Goal: Information Seeking & Learning: Learn about a topic

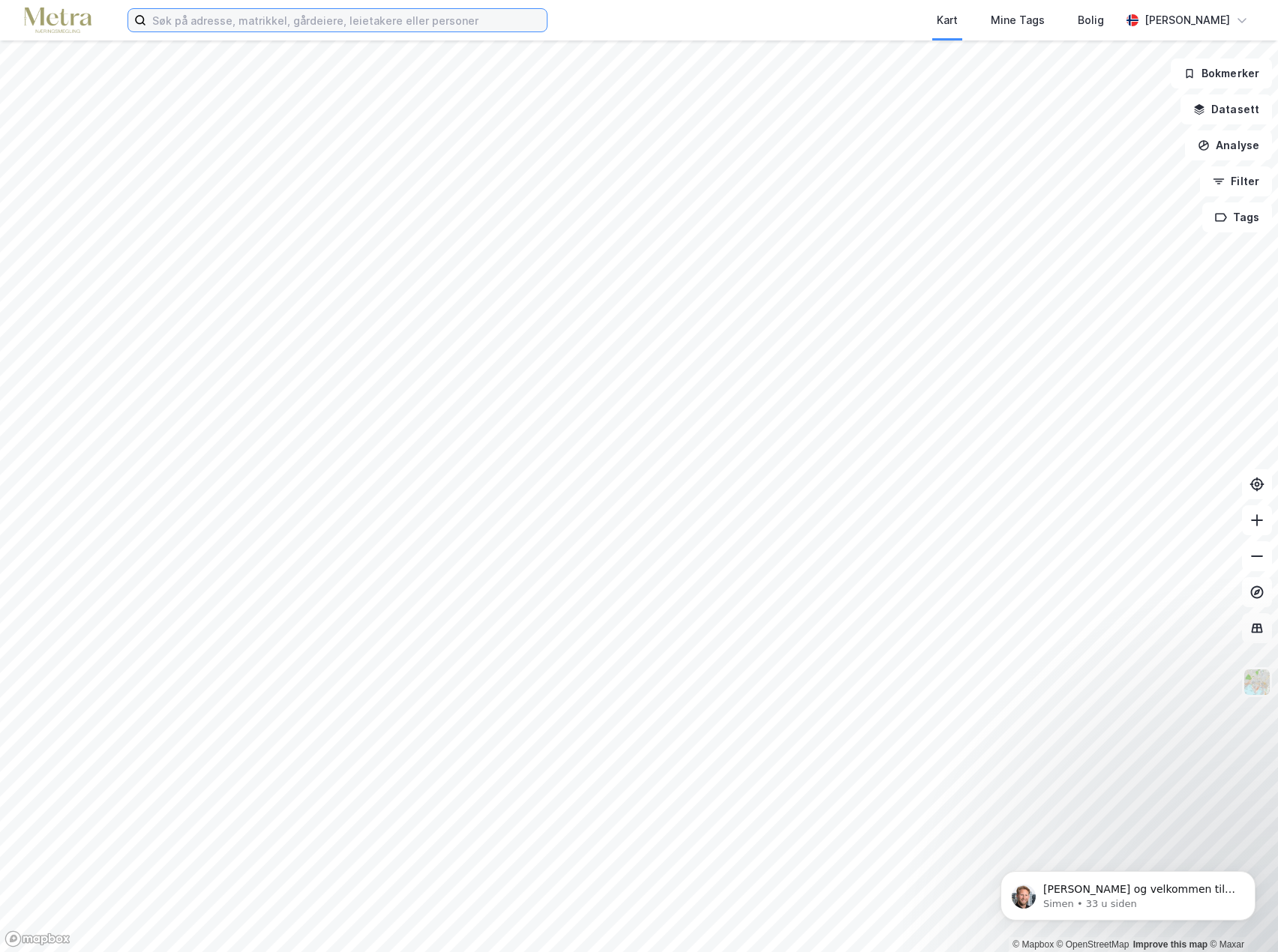
click at [209, 18] on input at bounding box center [347, 20] width 401 height 22
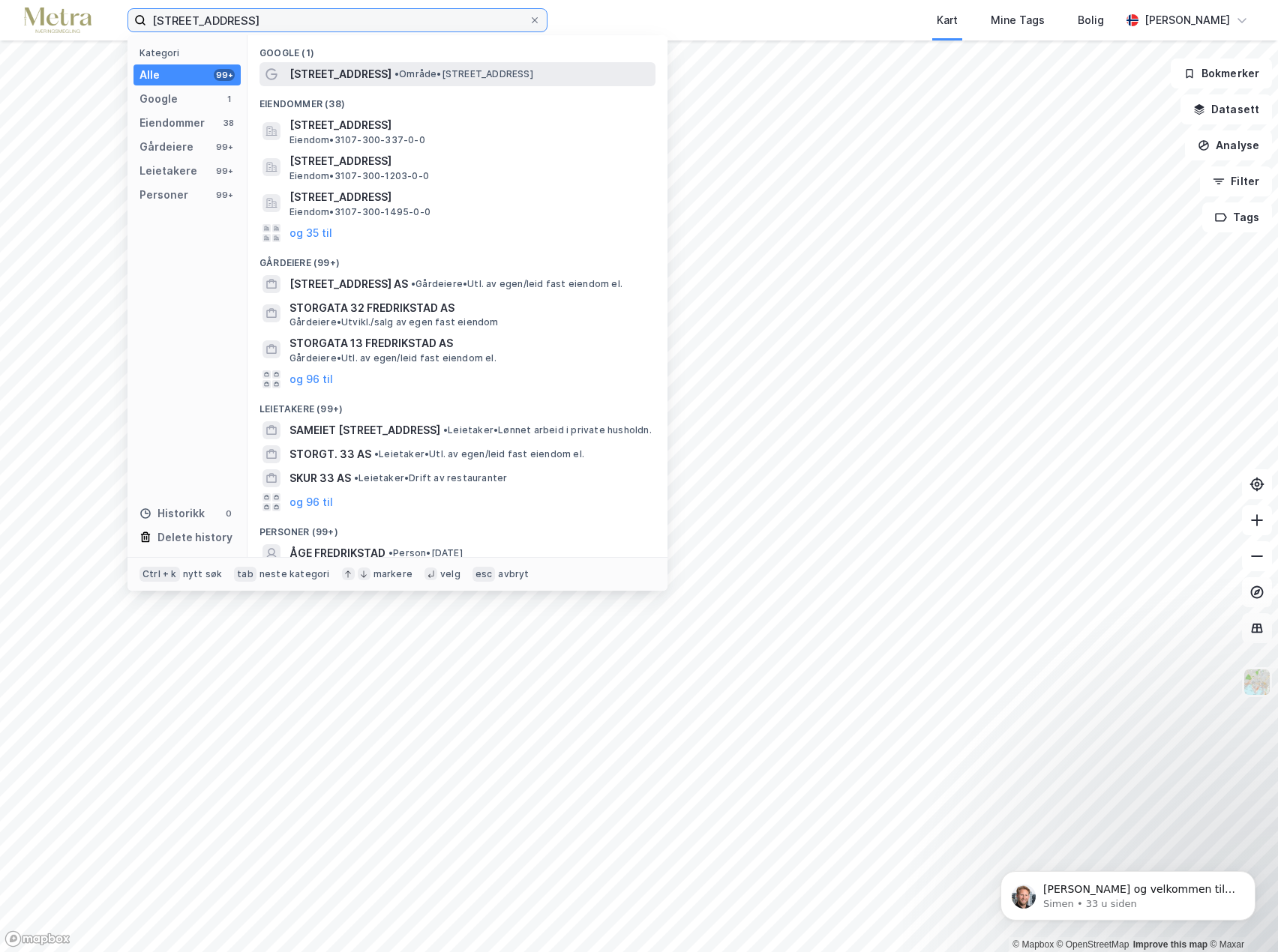
type input "[STREET_ADDRESS]"
click at [402, 75] on span "• Område • [STREET_ADDRESS]" at bounding box center [464, 74] width 139 height 12
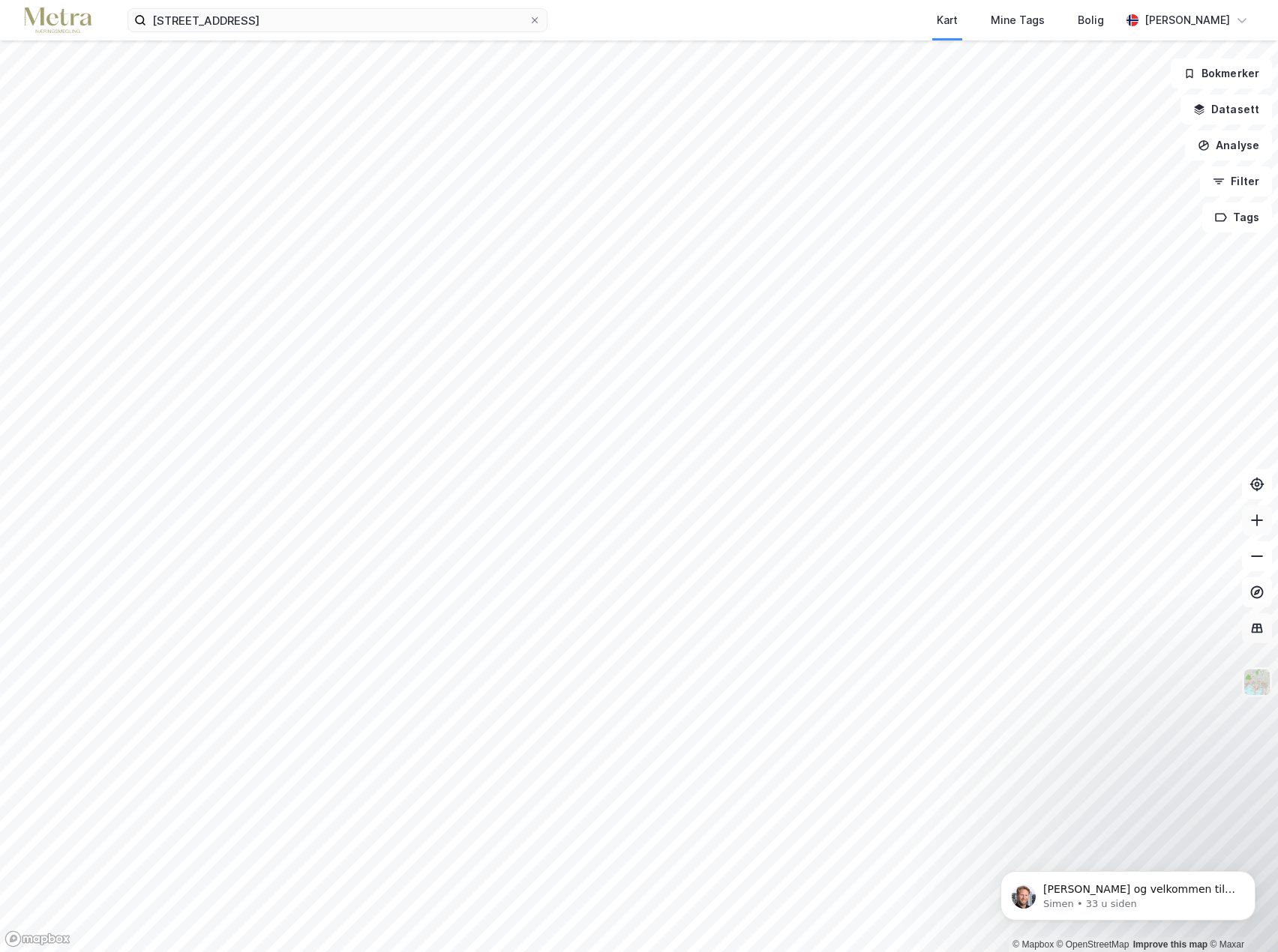
click at [1255, 528] on button at bounding box center [1256, 520] width 30 height 30
click at [1255, 523] on icon at bounding box center [1256, 520] width 15 height 15
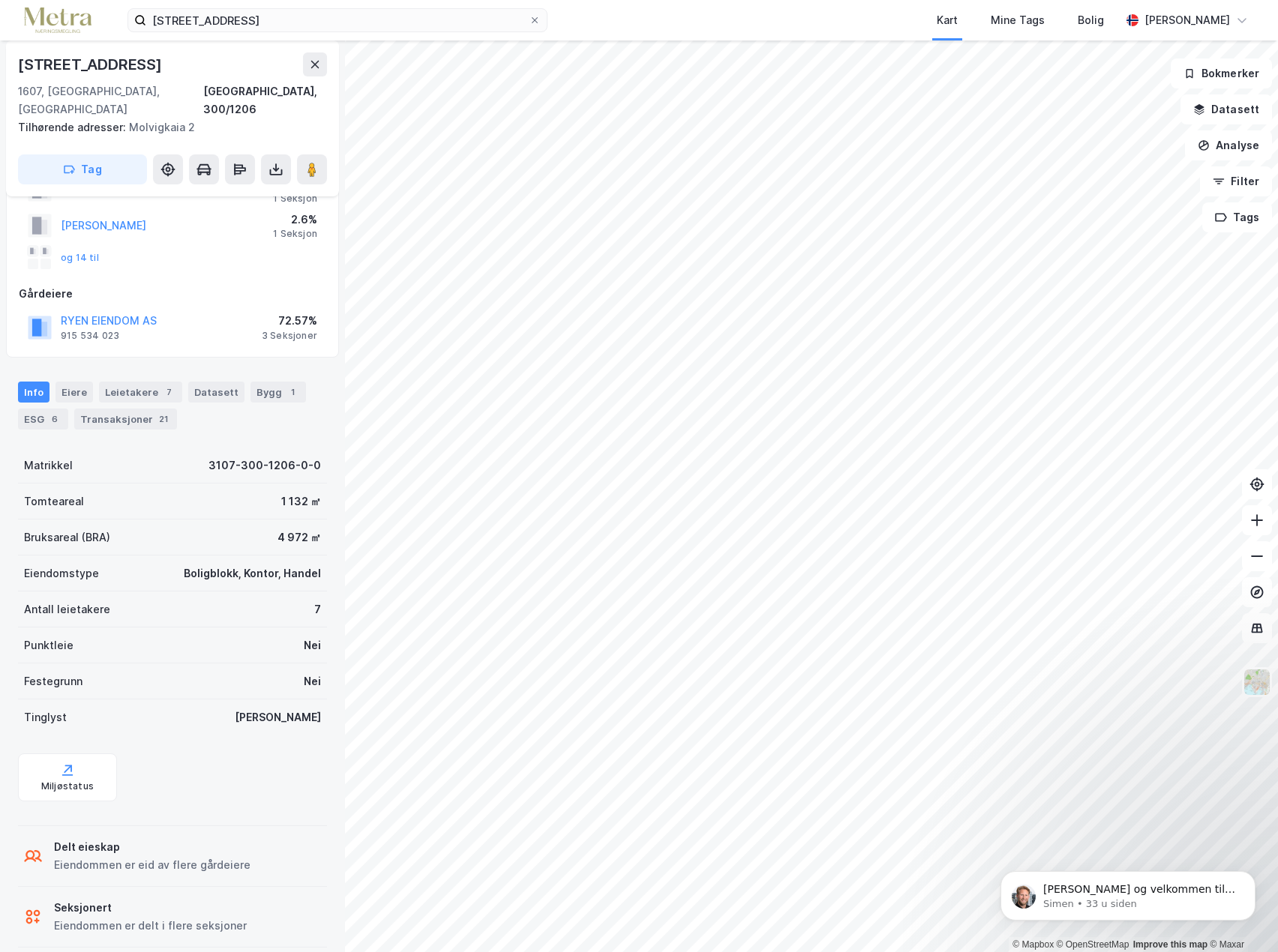
scroll to position [105, 0]
click at [73, 380] on div "Eiere" at bounding box center [74, 390] width 37 height 21
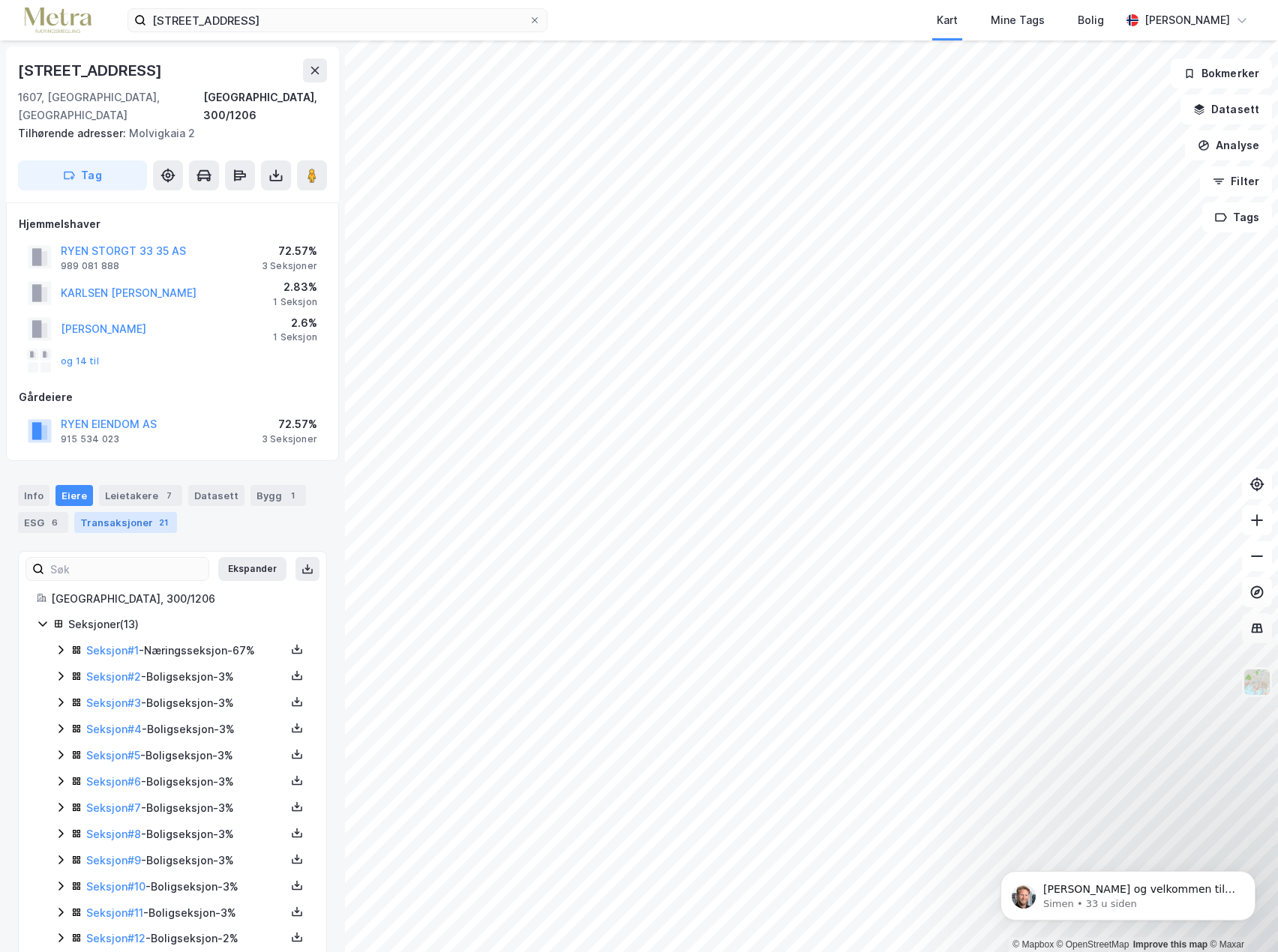
click at [103, 512] on div "Transaksjoner 21" at bounding box center [125, 523] width 103 height 21
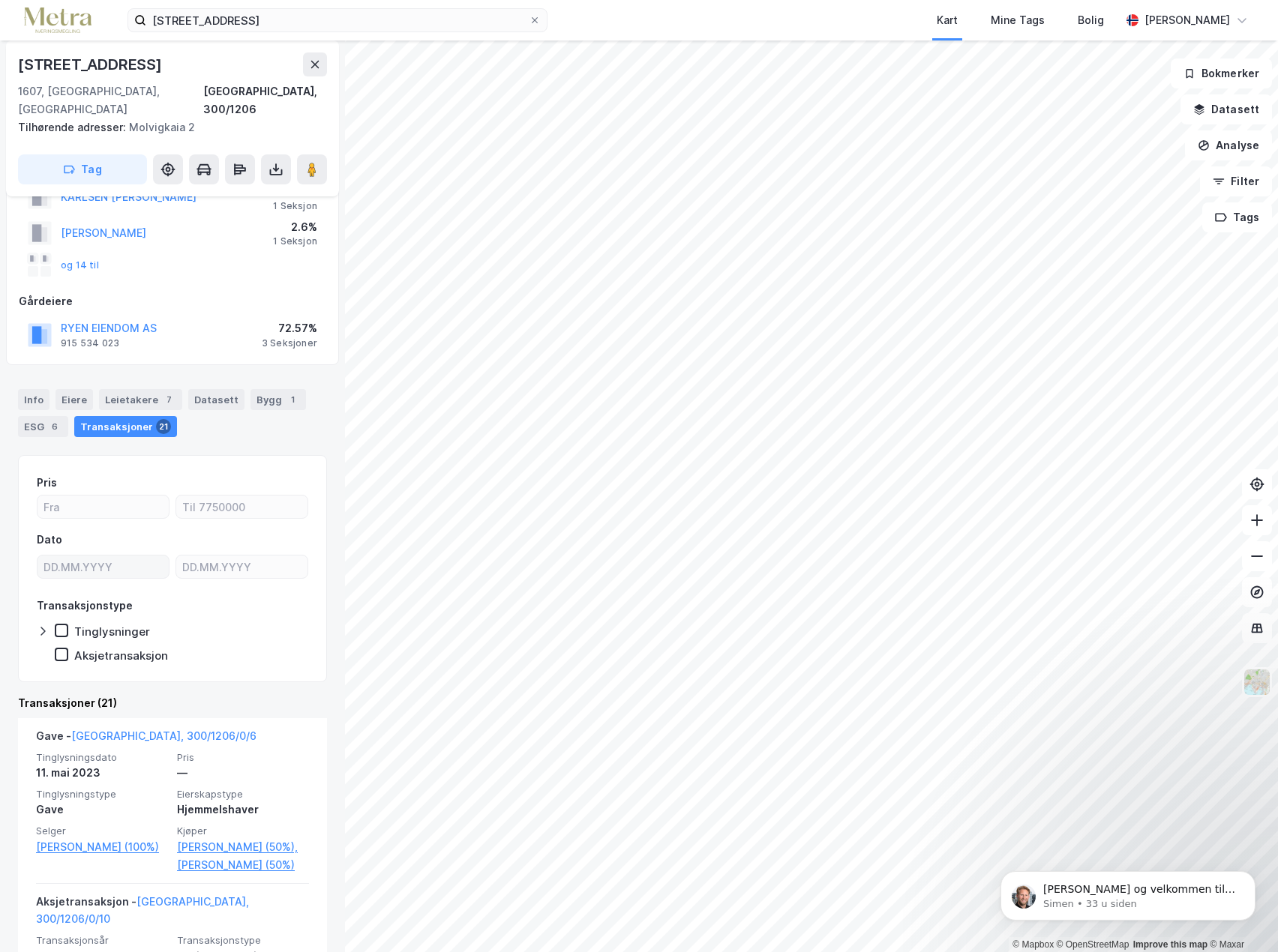
scroll to position [75, 0]
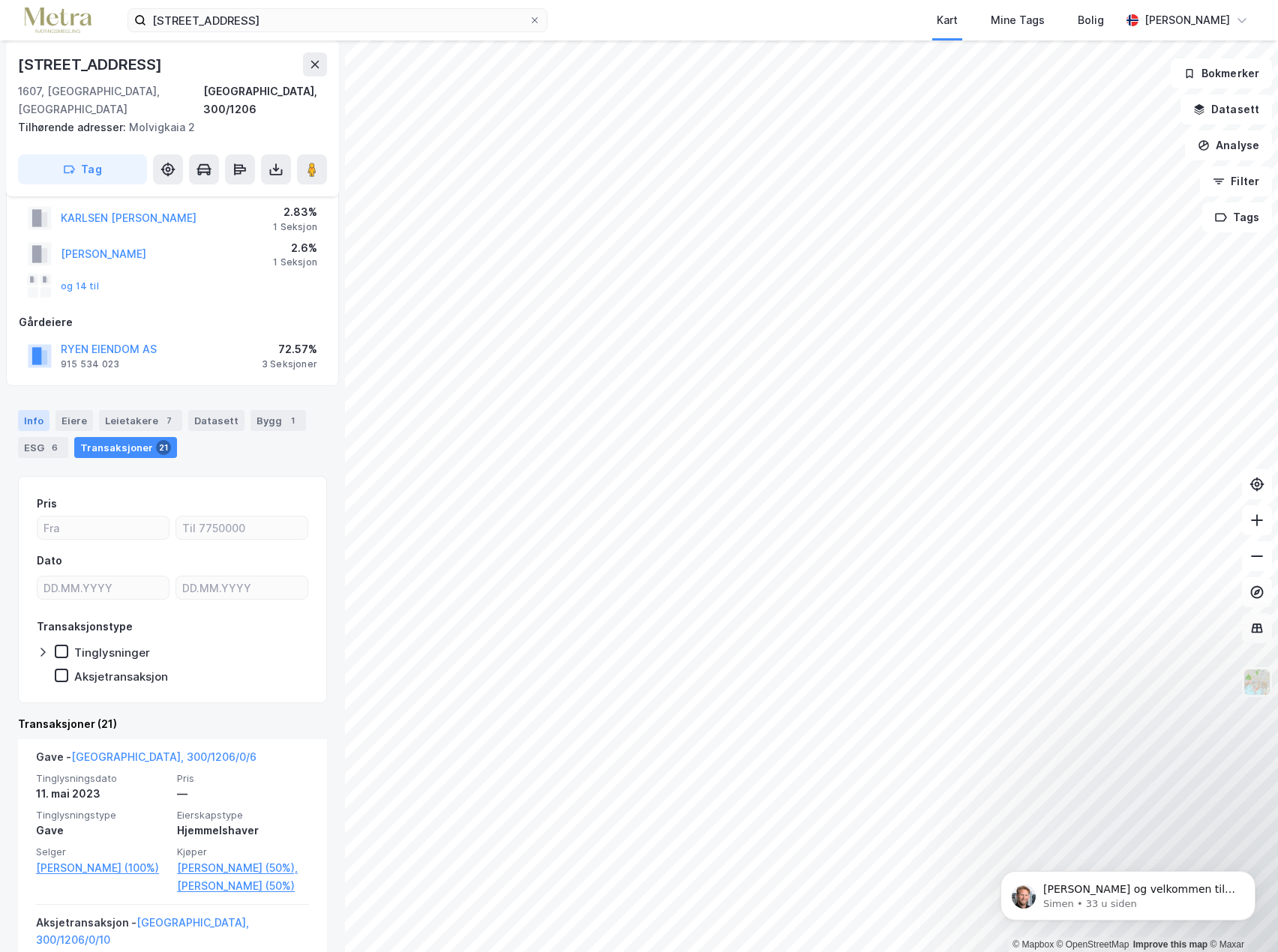
click at [35, 410] on div "Info" at bounding box center [34, 421] width 32 height 21
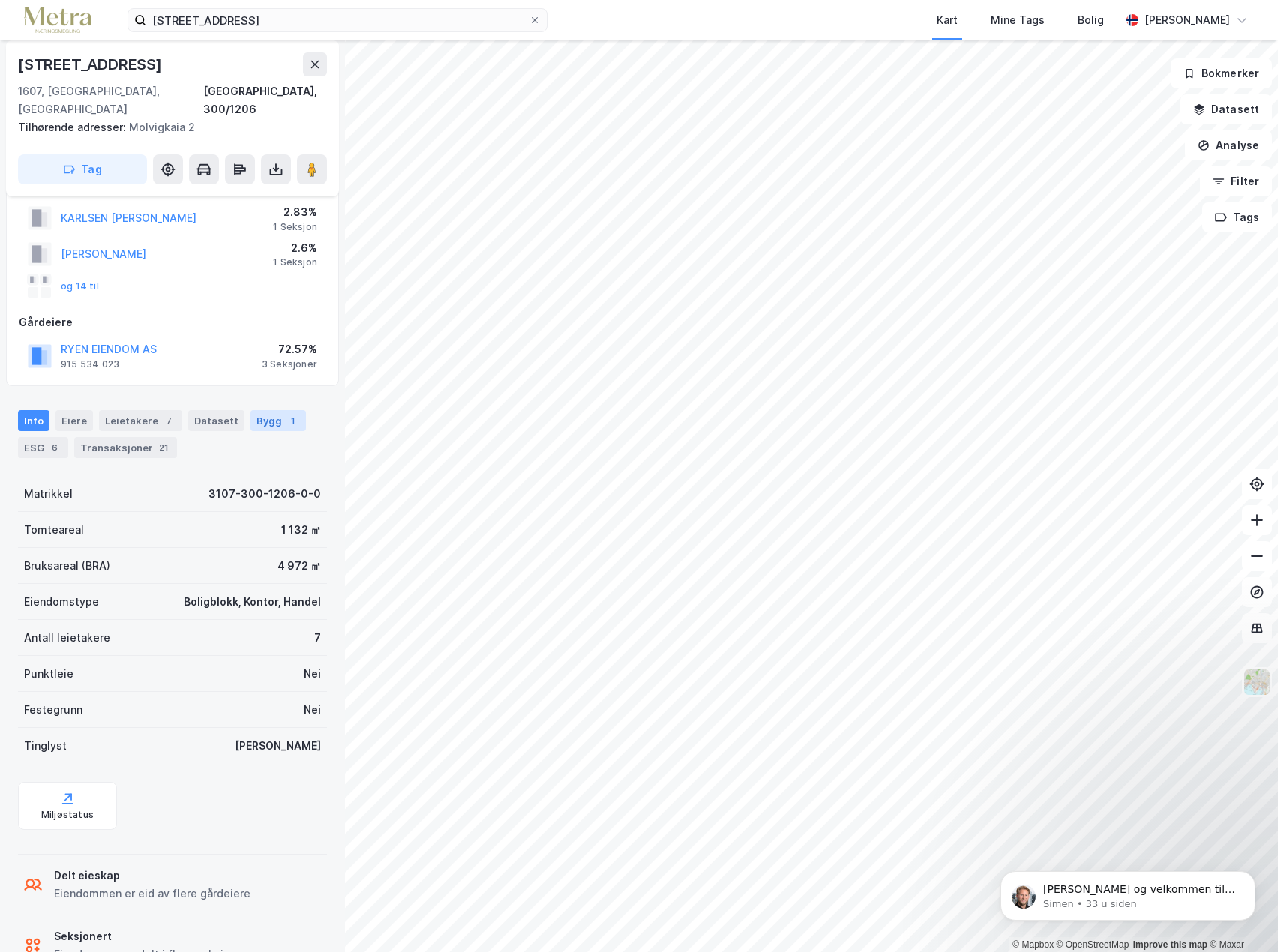
click at [261, 410] on div "Bygg 1" at bounding box center [278, 421] width 56 height 21
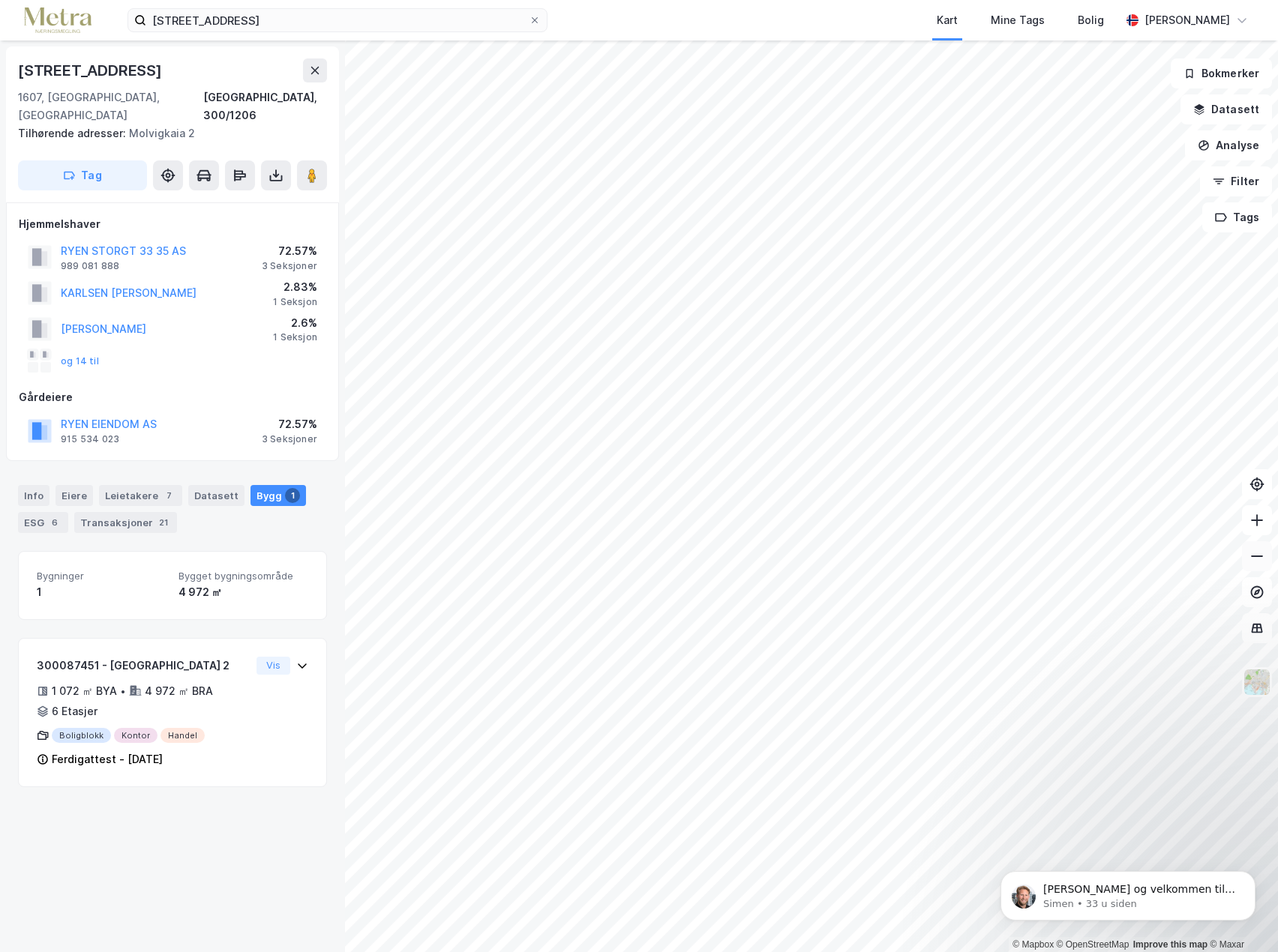
click at [1253, 562] on icon at bounding box center [1256, 556] width 15 height 15
click at [1251, 555] on icon at bounding box center [1256, 556] width 15 height 15
click at [1264, 527] on icon at bounding box center [1256, 520] width 15 height 15
click at [1256, 528] on button at bounding box center [1256, 520] width 30 height 30
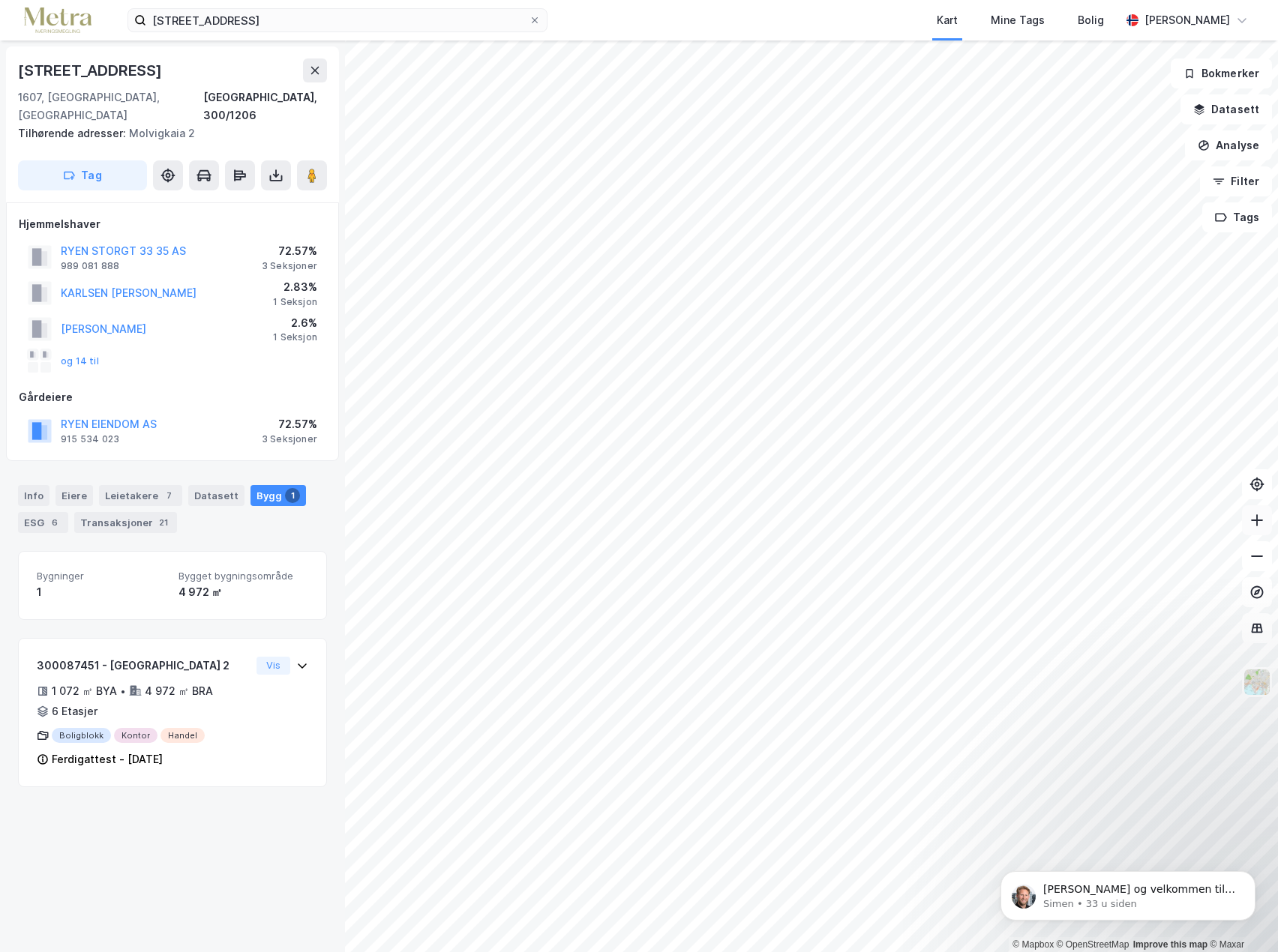
click at [1256, 528] on button at bounding box center [1256, 520] width 30 height 30
click at [1194, 80] on div "© Mapbox © OpenStreetMap Improve this map © [STREET_ADDRESS], [GEOGRAPHIC_DATA]…" at bounding box center [639, 496] width 1278 height 911
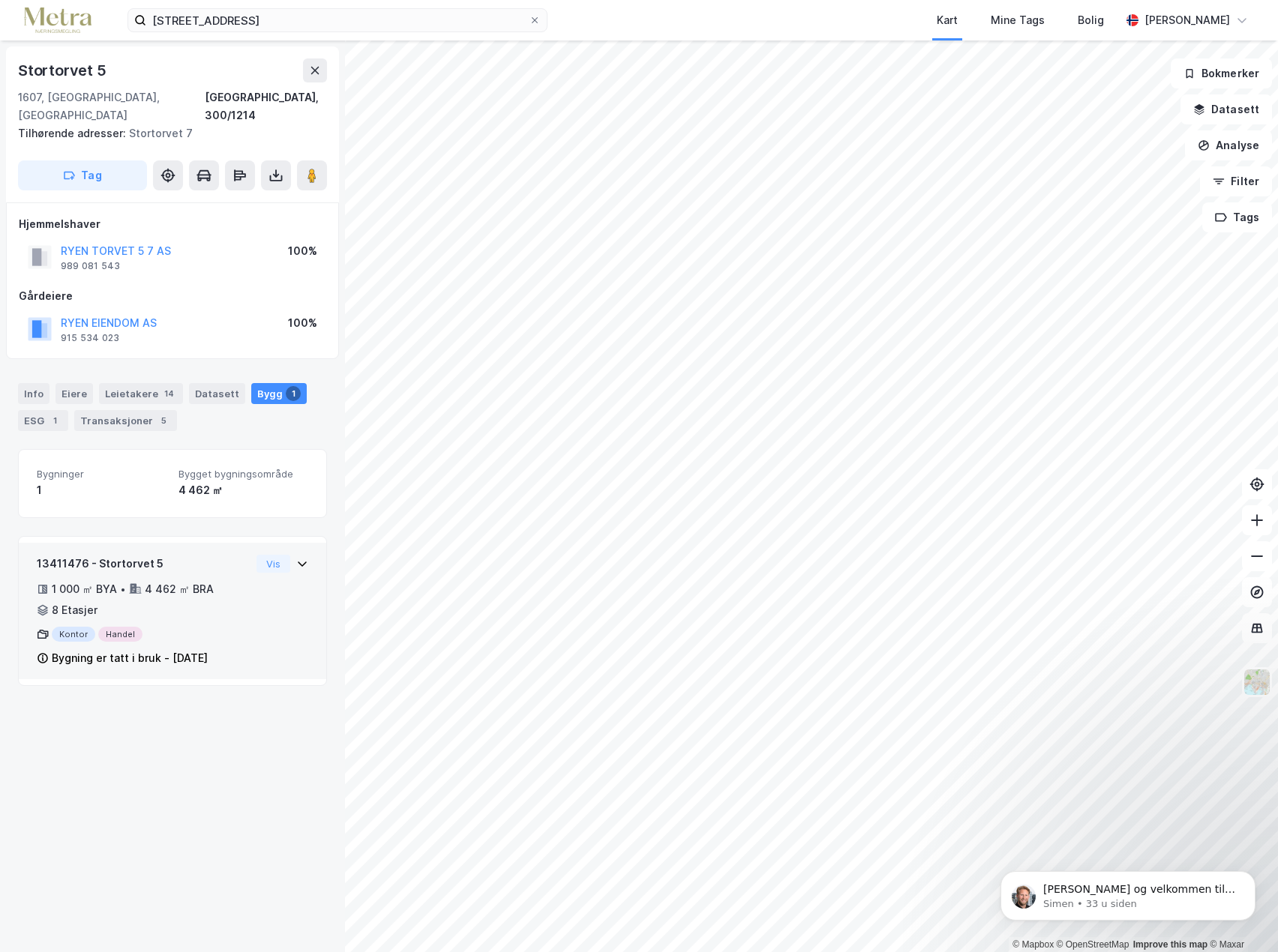
click at [62, 601] on div "8 Etasjer" at bounding box center [74, 610] width 45 height 18
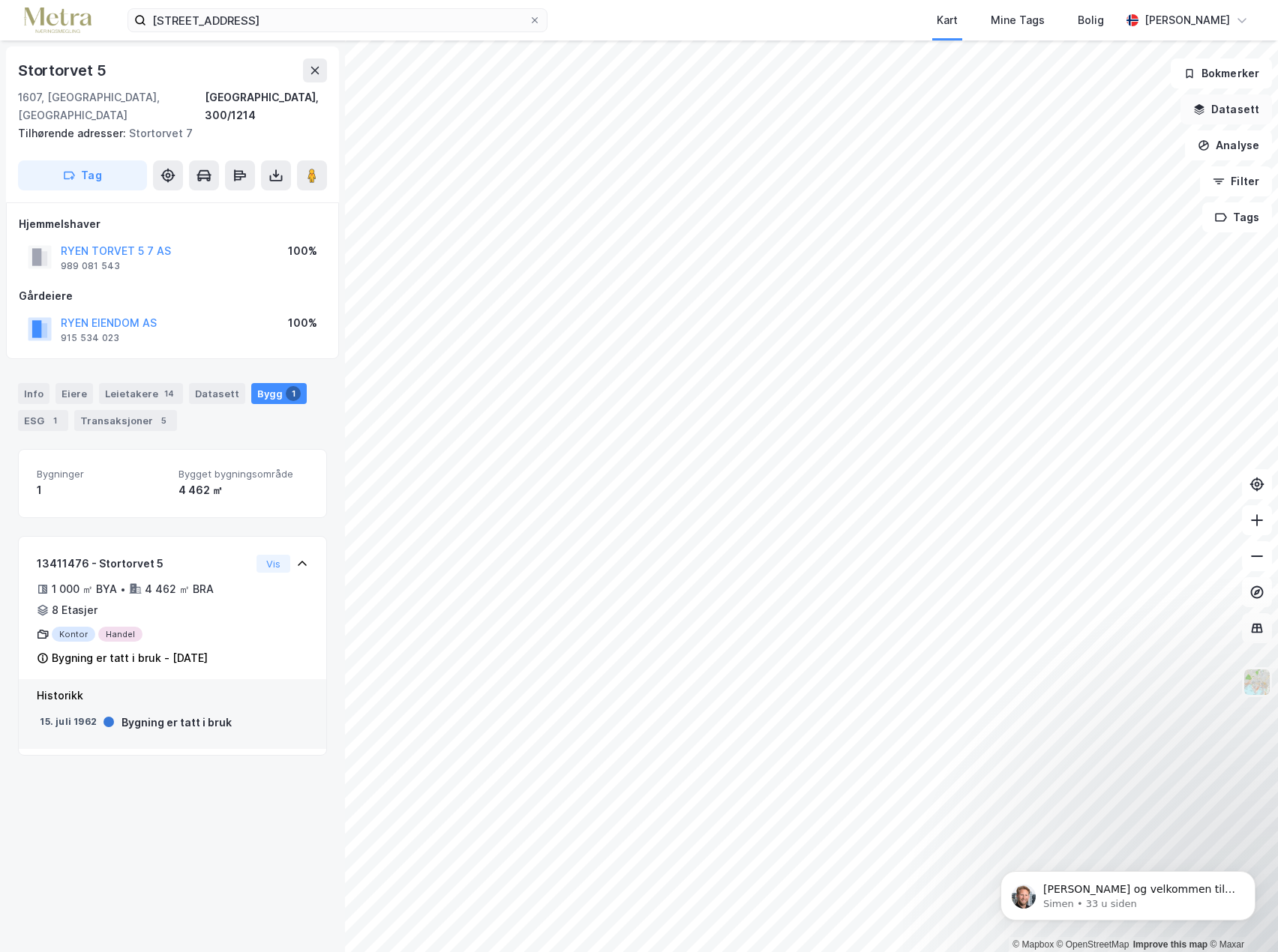
click at [1221, 115] on button "Datasett" at bounding box center [1225, 110] width 92 height 30
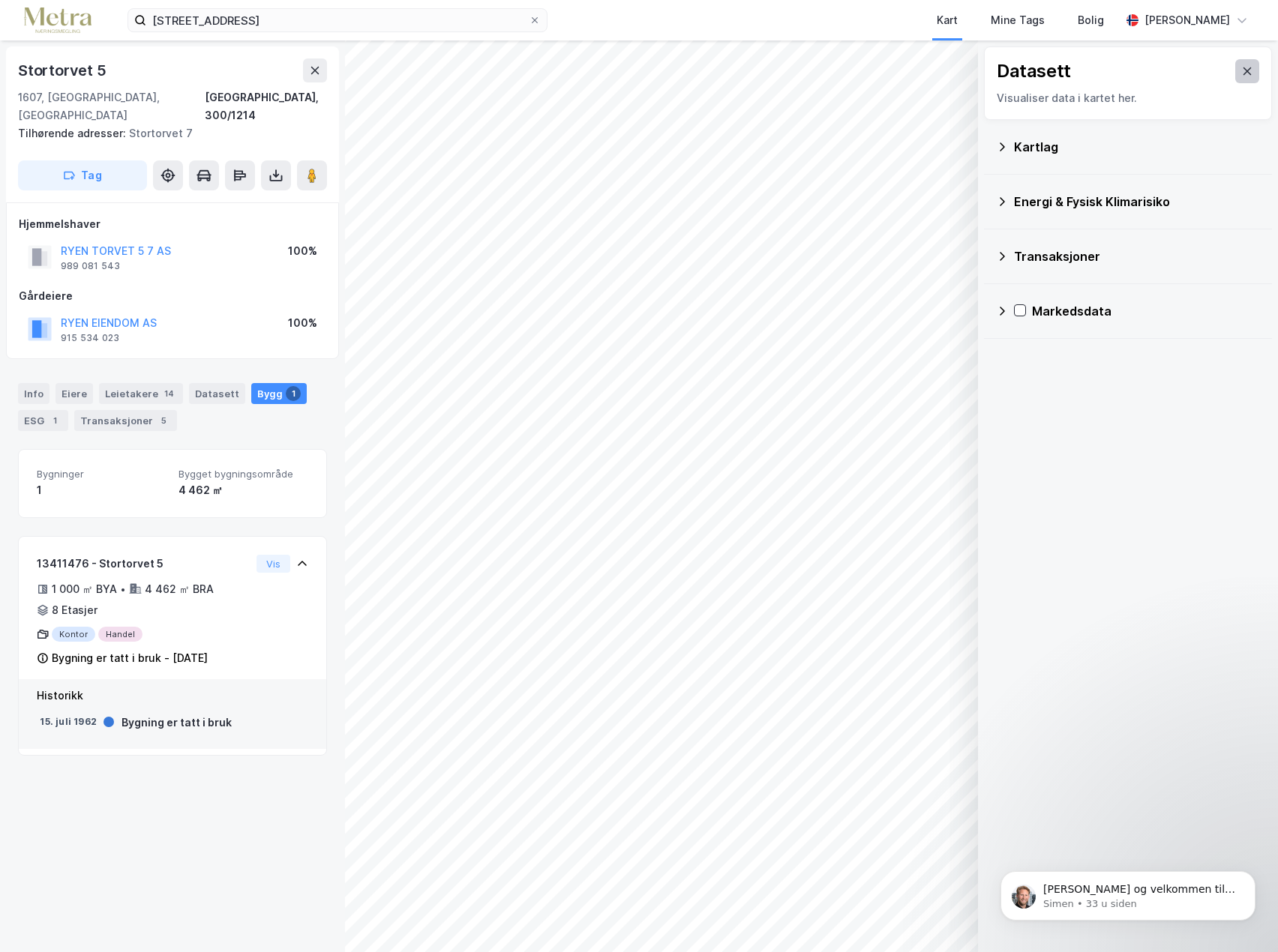
click at [1243, 73] on icon at bounding box center [1247, 71] width 8 height 7
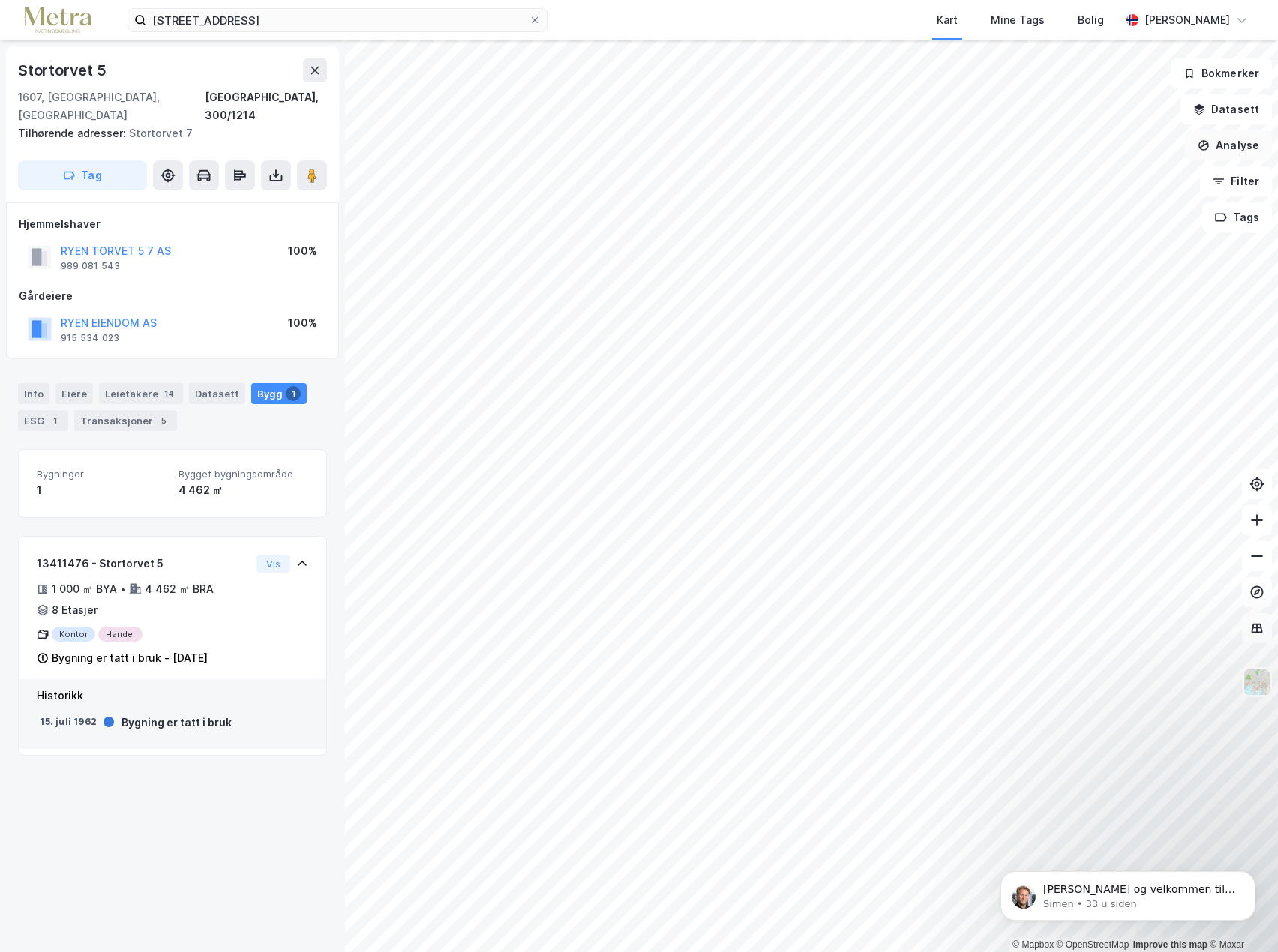
click at [1235, 151] on button "Analyse" at bounding box center [1228, 146] width 87 height 30
click at [1068, 149] on div "Mål avstand" at bounding box center [1098, 147] width 131 height 13
click at [1209, 144] on icon "button" at bounding box center [1204, 145] width 10 height 10
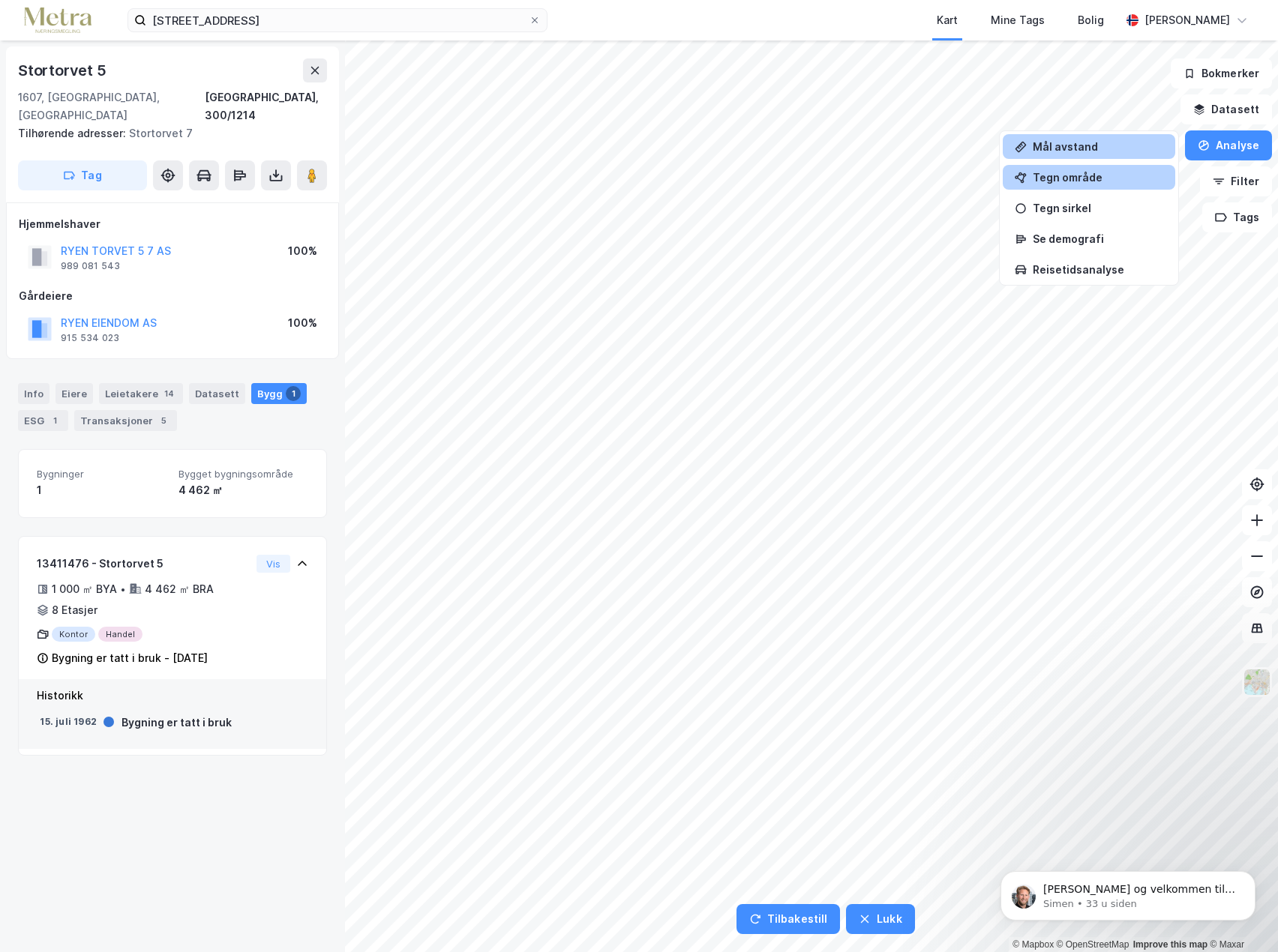
click at [1095, 175] on div "Tegn område" at bounding box center [1098, 178] width 131 height 13
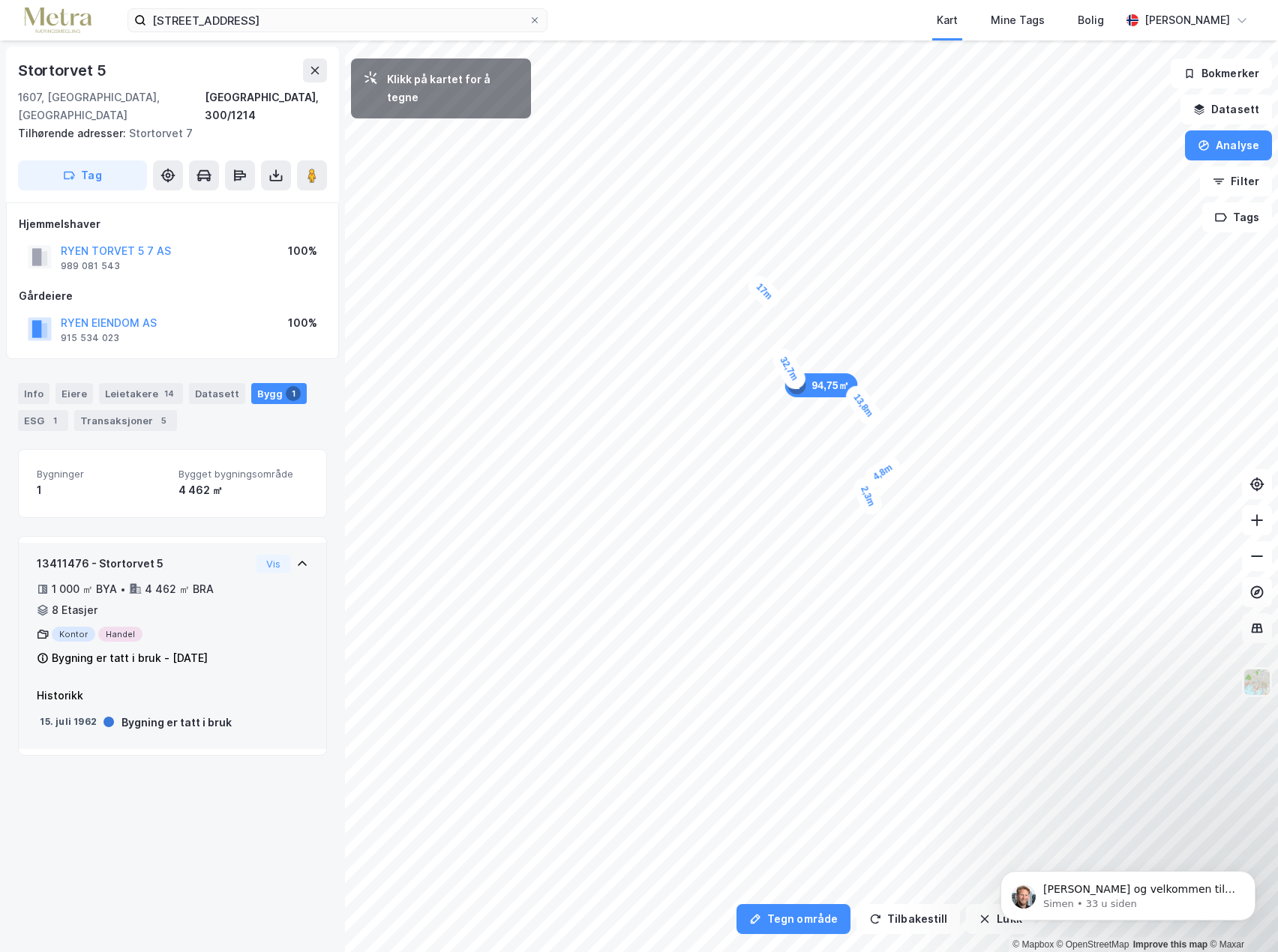
click at [872, 507] on div "2,3m" at bounding box center [867, 496] width 34 height 44
click at [839, 547] on div "2,2m" at bounding box center [835, 538] width 31 height 43
click at [629, 300] on div "1,9m" at bounding box center [621, 294] width 43 height 42
click at [666, 272] on div "1,5m" at bounding box center [661, 265] width 41 height 44
